Goal: Download file/media

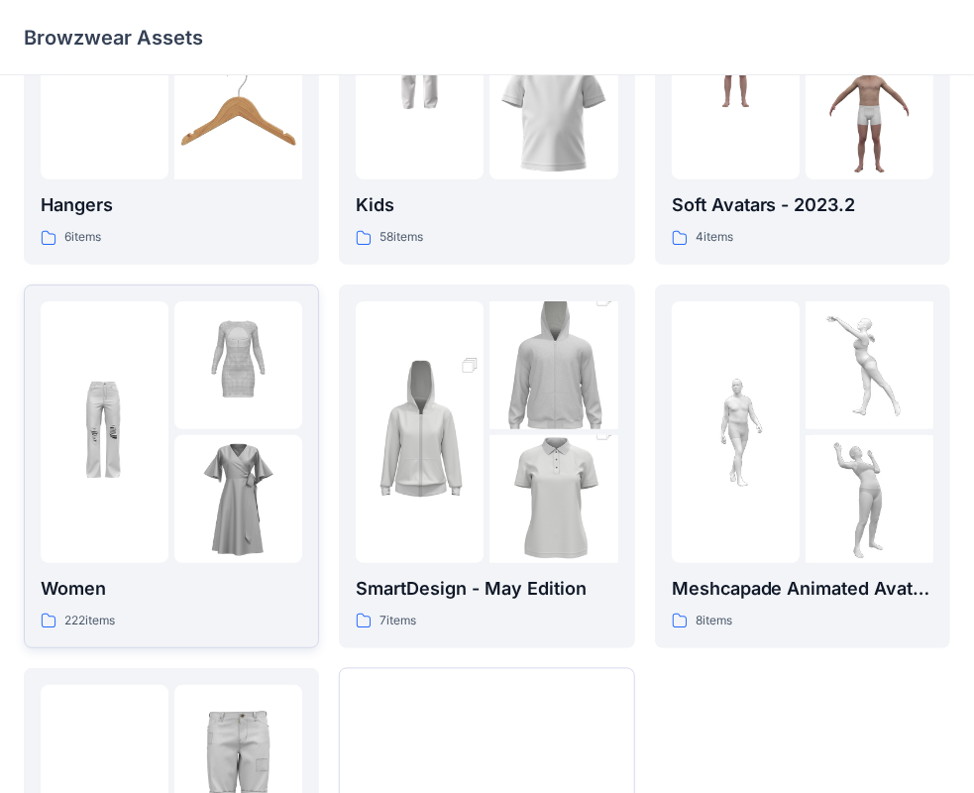
scroll to position [297, 0]
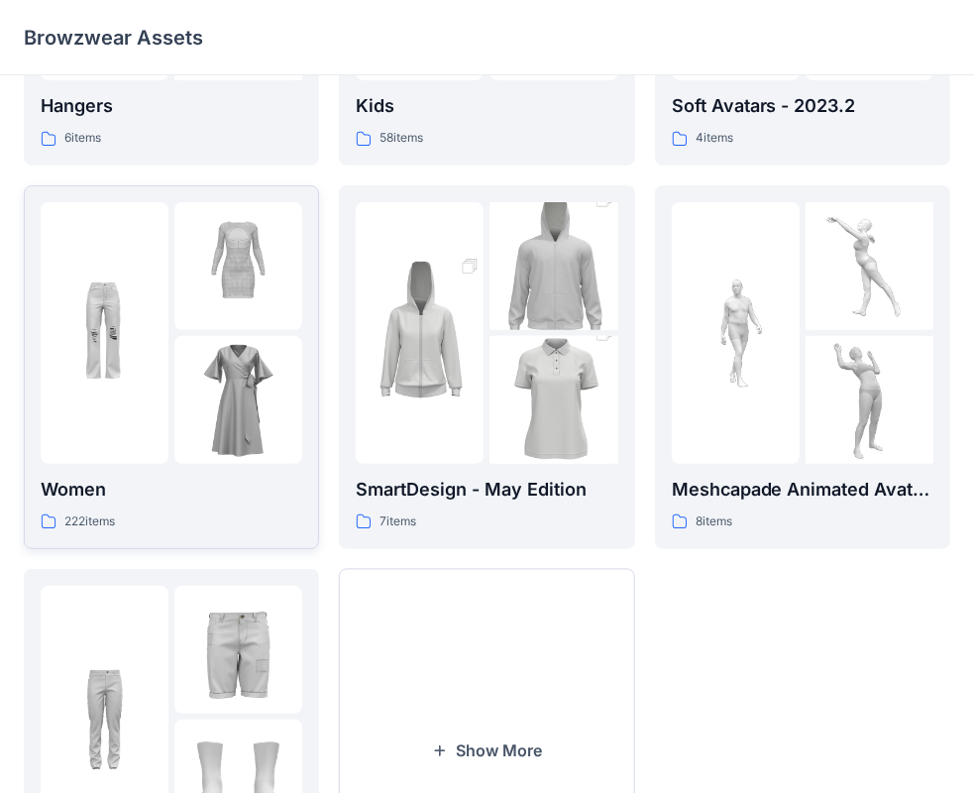
click at [82, 496] on p "Women" at bounding box center [172, 490] width 262 height 28
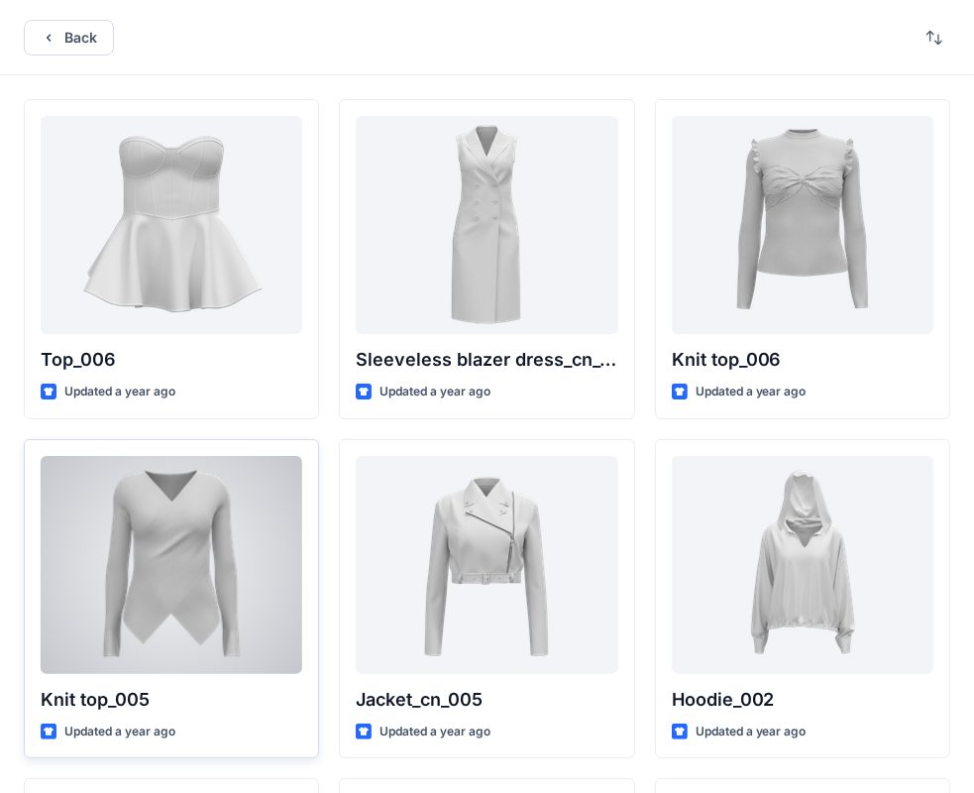
click at [176, 579] on div at bounding box center [172, 565] width 262 height 218
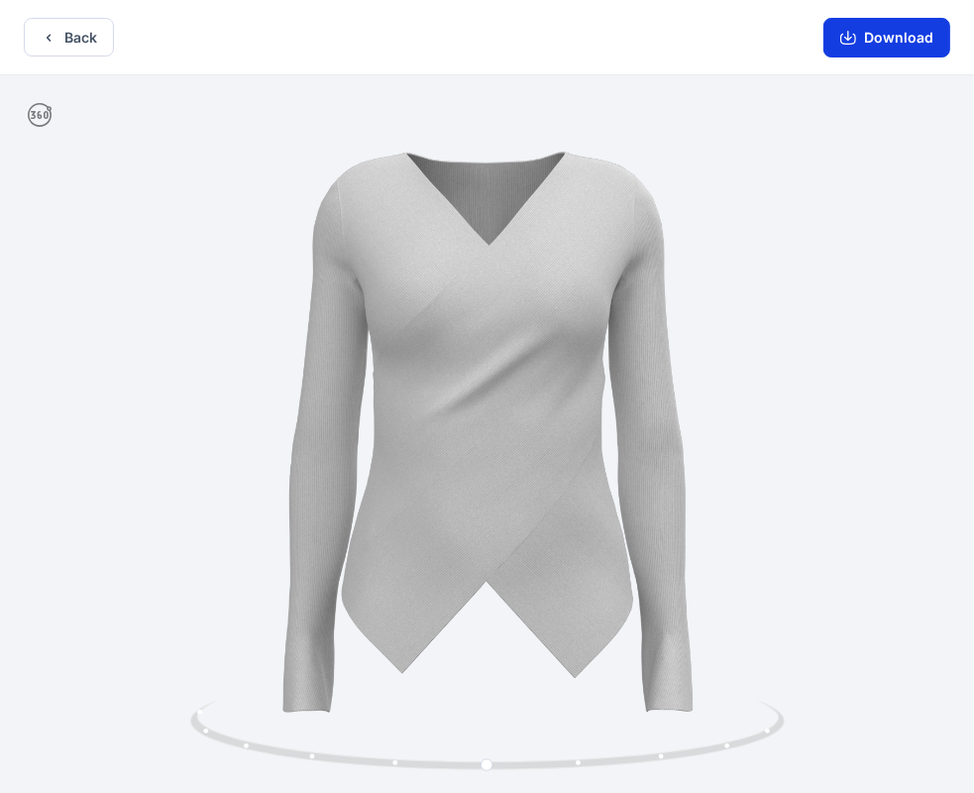
click at [892, 56] on button "Download" at bounding box center [887, 38] width 127 height 40
click at [896, 40] on button "Download" at bounding box center [887, 38] width 127 height 40
click at [91, 33] on button "Back" at bounding box center [69, 37] width 90 height 39
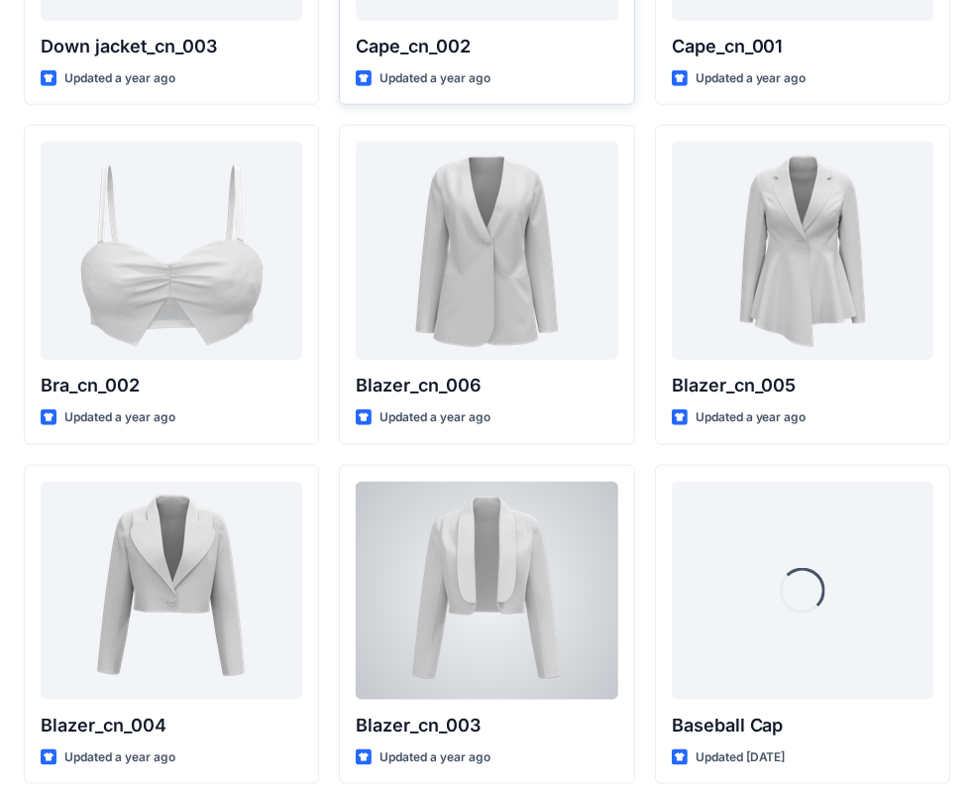
scroll to position [1431, 0]
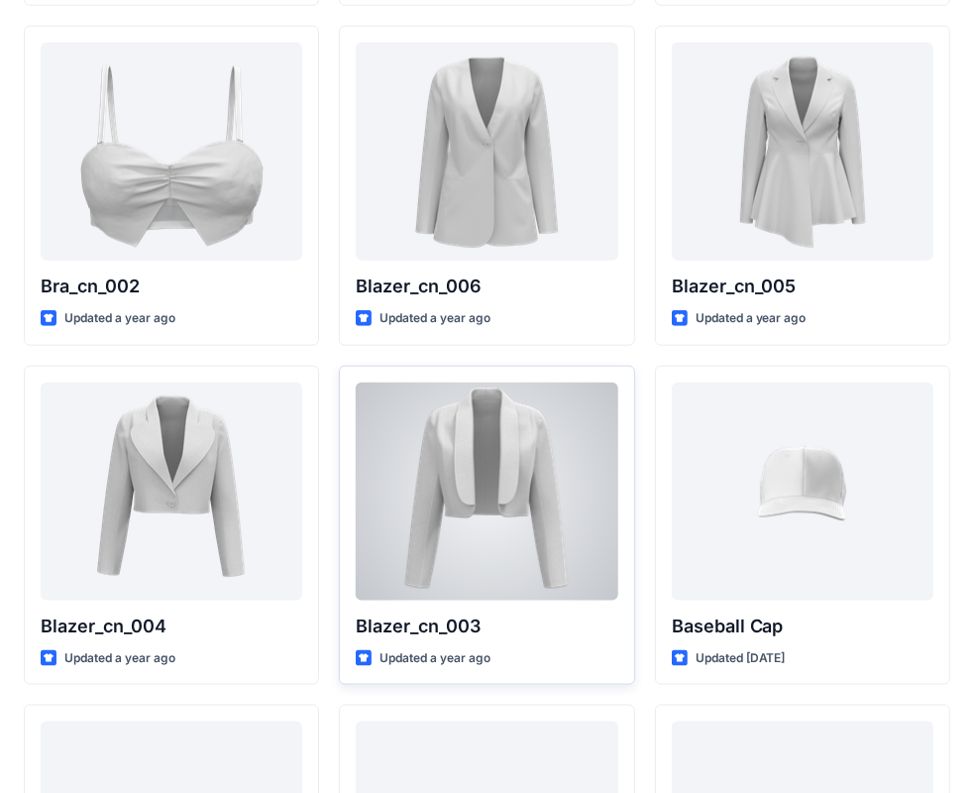
click at [504, 468] on div at bounding box center [487, 492] width 262 height 218
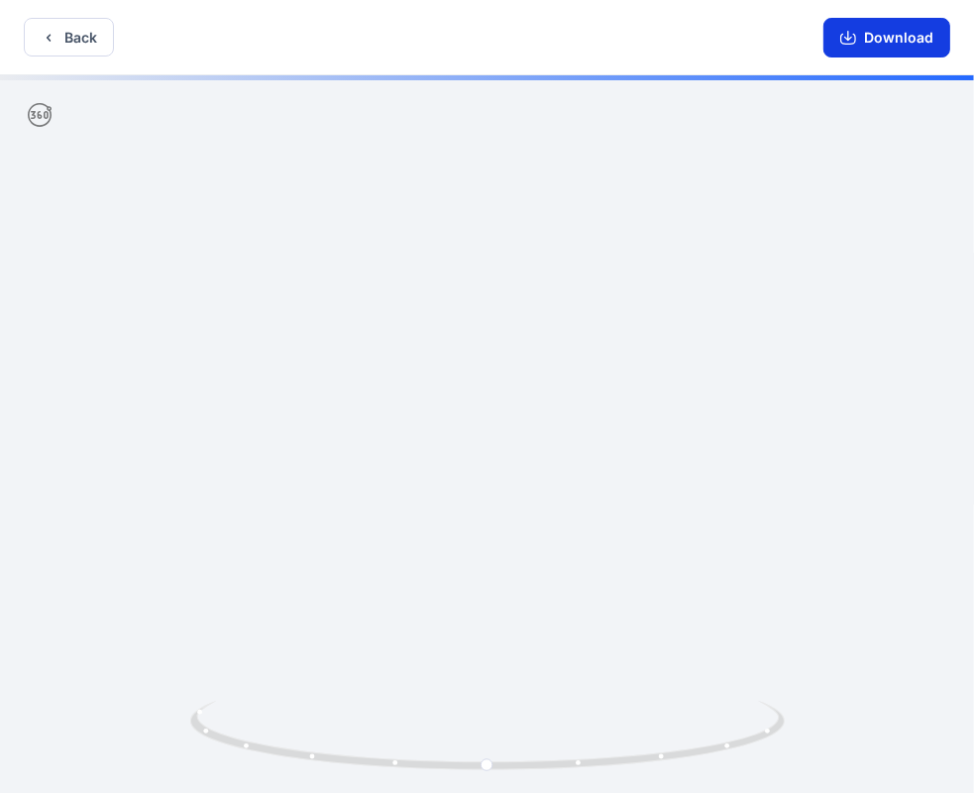
click at [898, 36] on button "Download" at bounding box center [887, 38] width 127 height 40
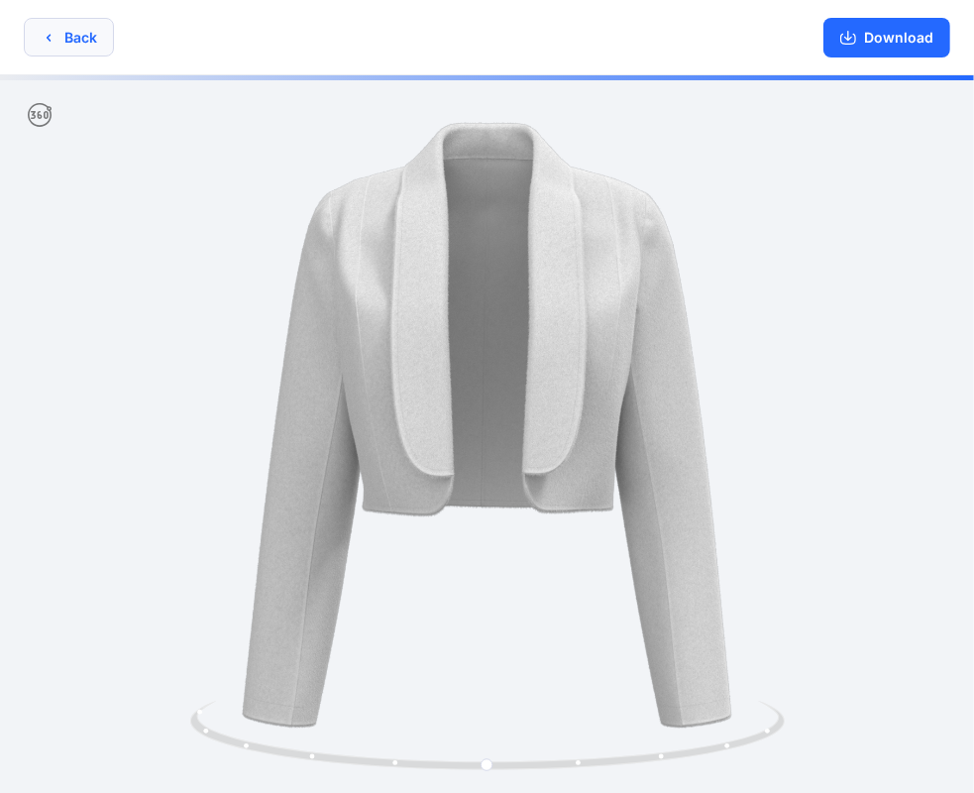
click at [76, 35] on button "Back" at bounding box center [69, 37] width 90 height 39
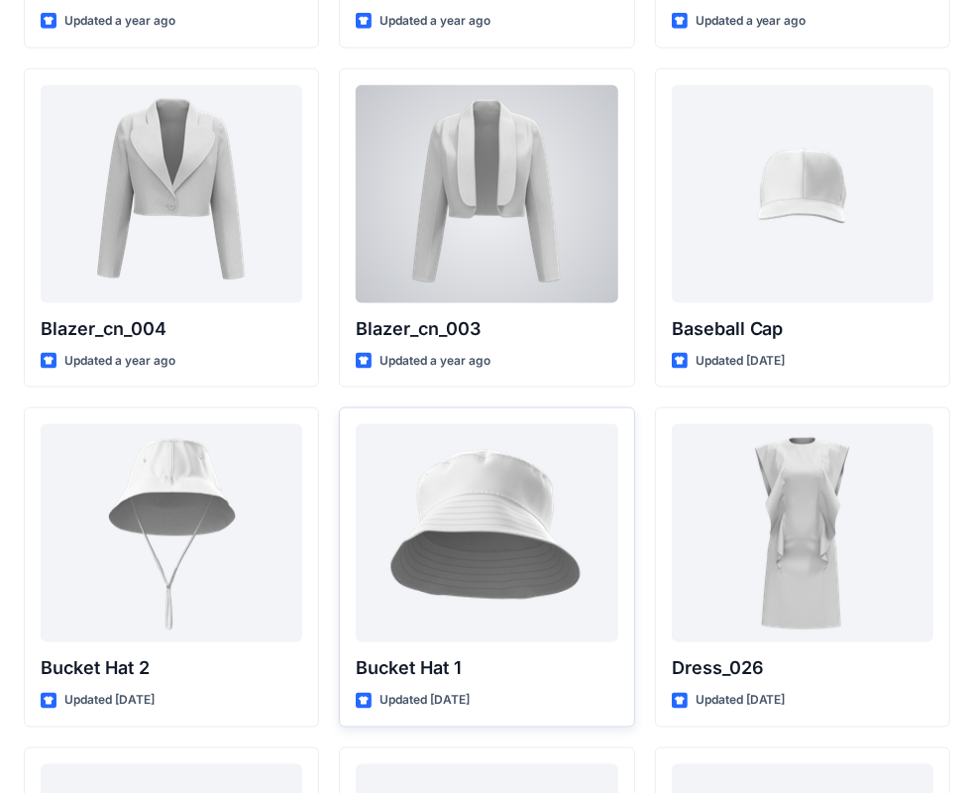
scroll to position [2094, 0]
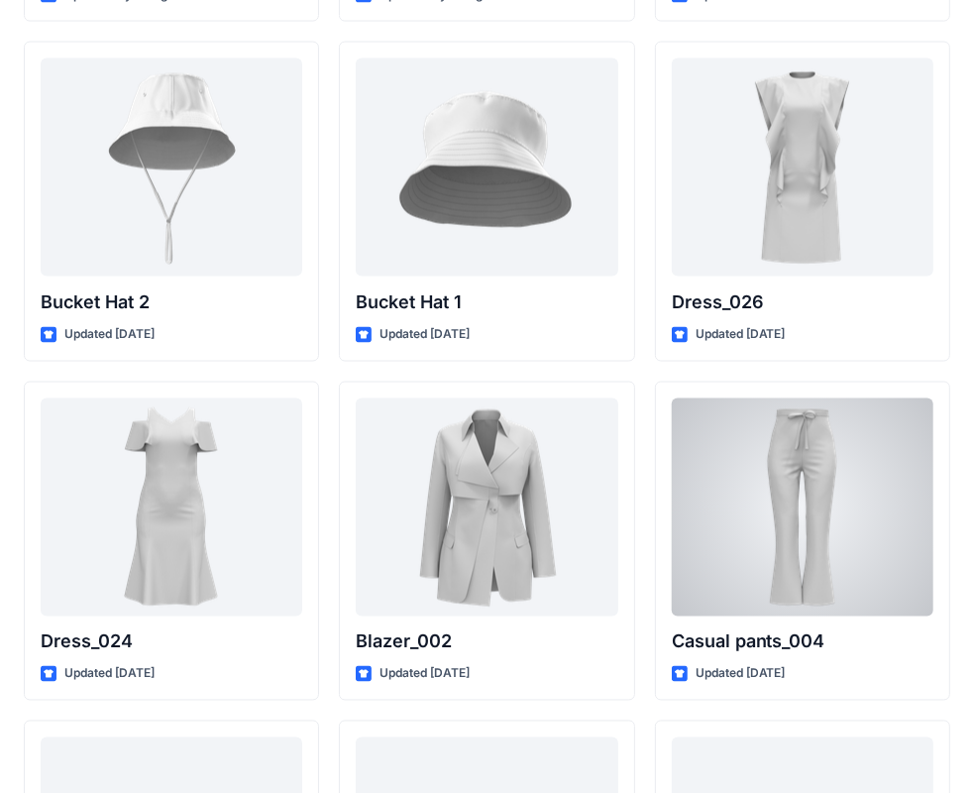
drag, startPoint x: 756, startPoint y: 449, endPoint x: 744, endPoint y: 444, distance: 12.9
click at [755, 449] on div at bounding box center [803, 507] width 262 height 218
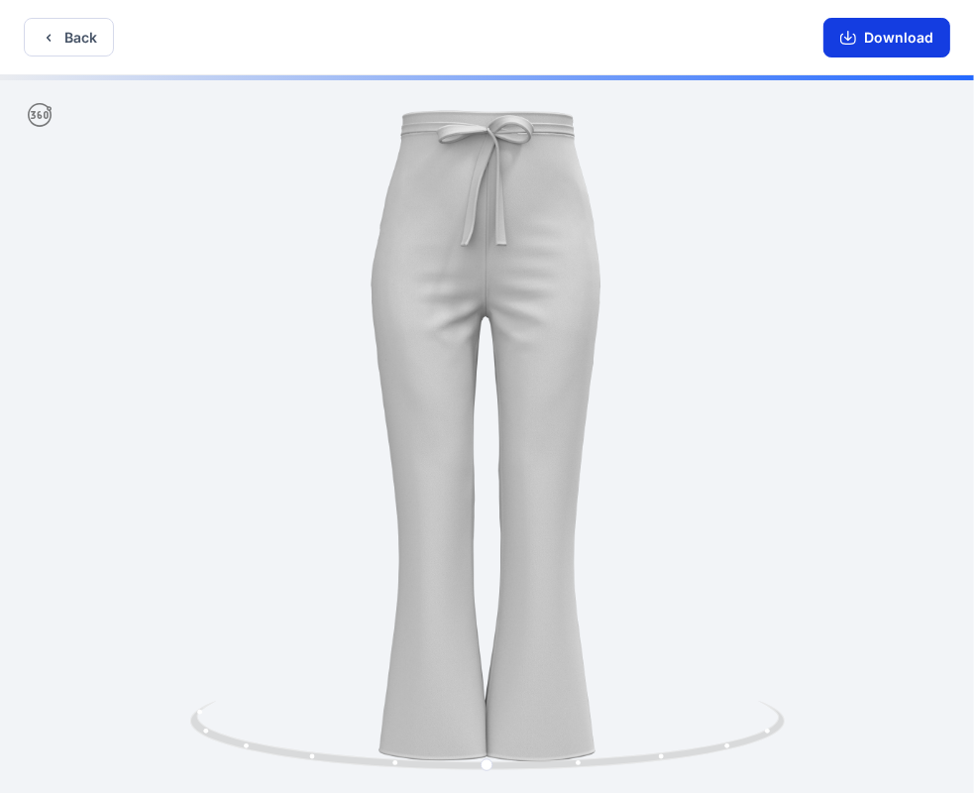
click at [888, 46] on button "Download" at bounding box center [887, 38] width 127 height 40
